Goal: Navigation & Orientation: Find specific page/section

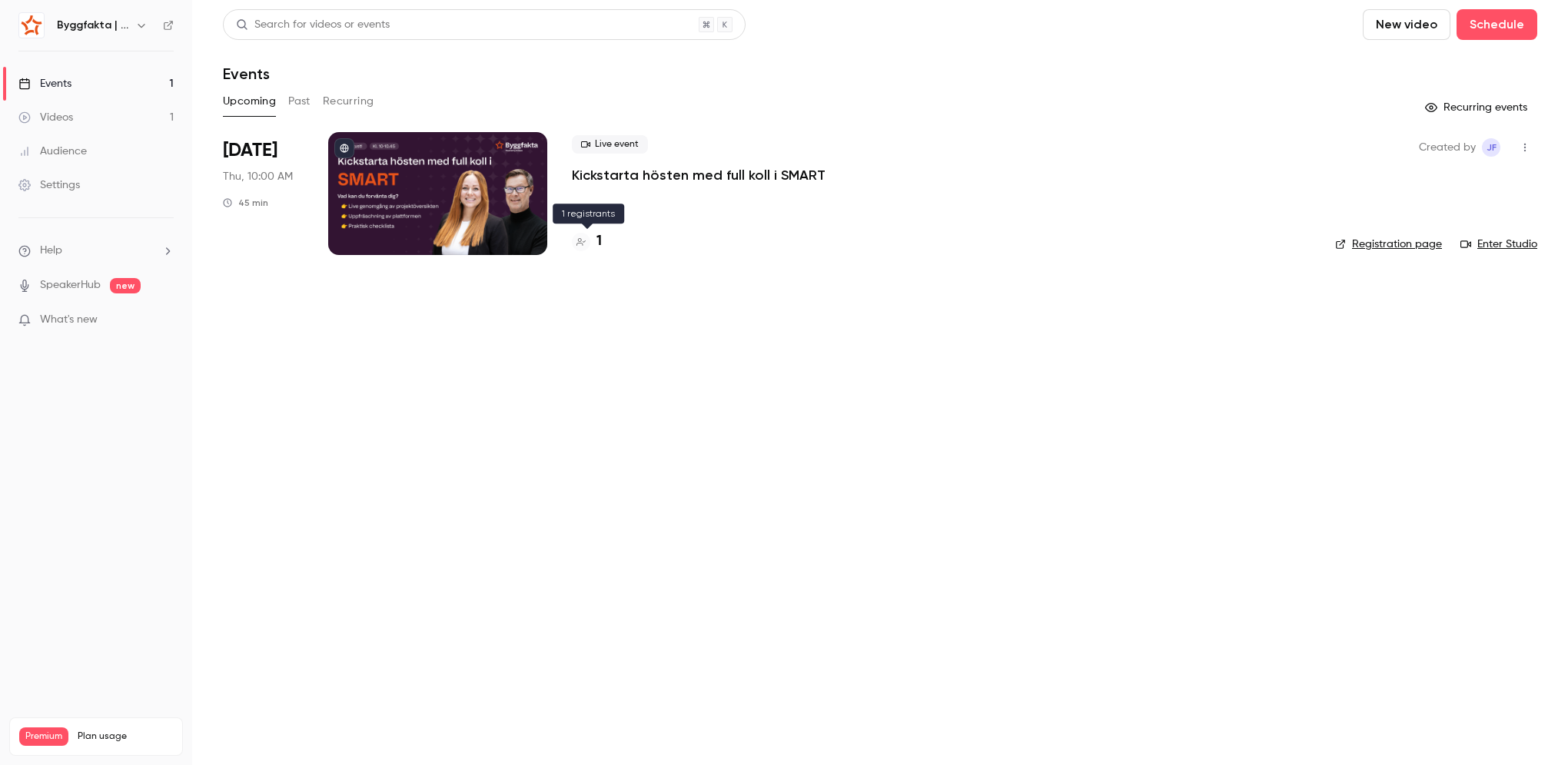
click at [596, 239] on h4 "1" at bounding box center [599, 242] width 6 height 21
click at [104, 113] on link "Videos 1" at bounding box center [96, 117] width 192 height 34
